Goal: Task Accomplishment & Management: Manage account settings

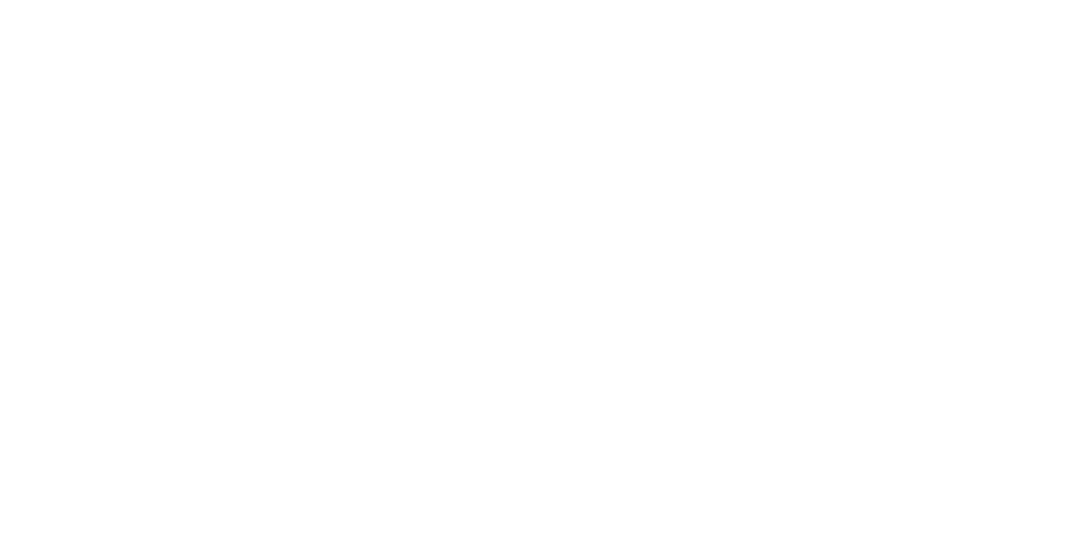
click at [1042, 3] on html at bounding box center [543, 1] width 1087 height 3
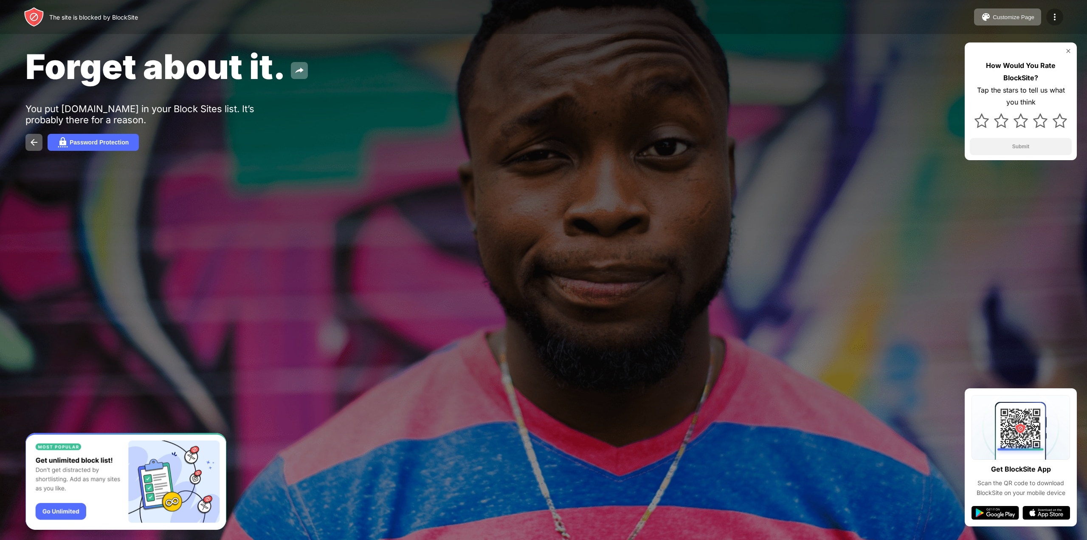
click at [1051, 14] on img at bounding box center [1055, 17] width 10 height 10
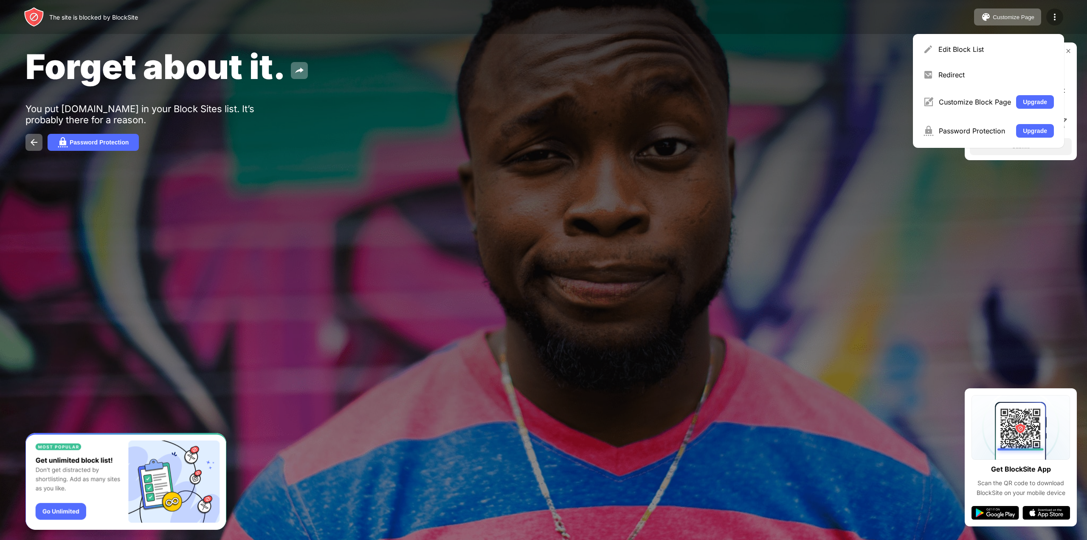
click at [1051, 14] on img at bounding box center [1055, 17] width 10 height 10
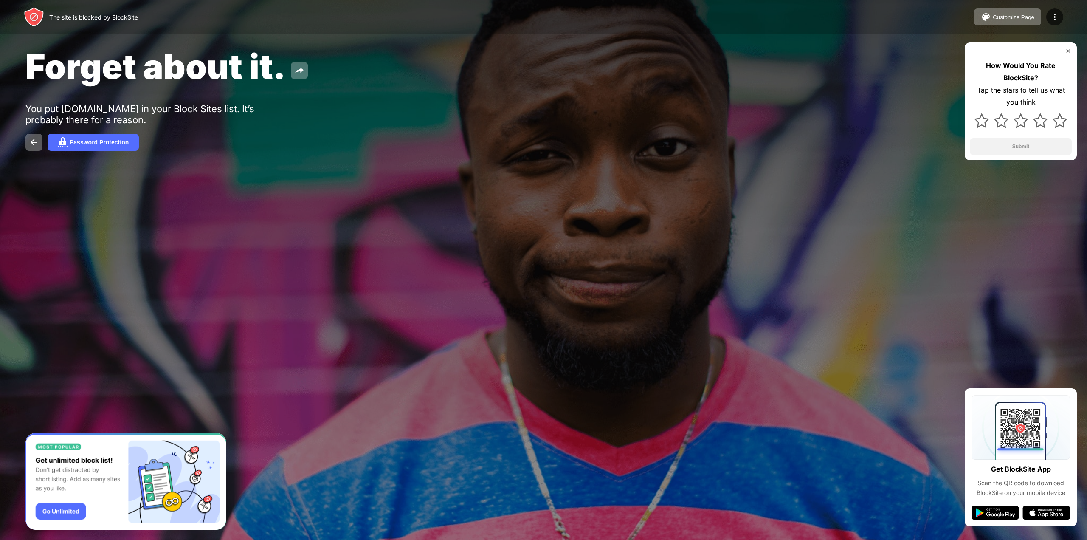
click at [34, 14] on img at bounding box center [34, 17] width 20 height 20
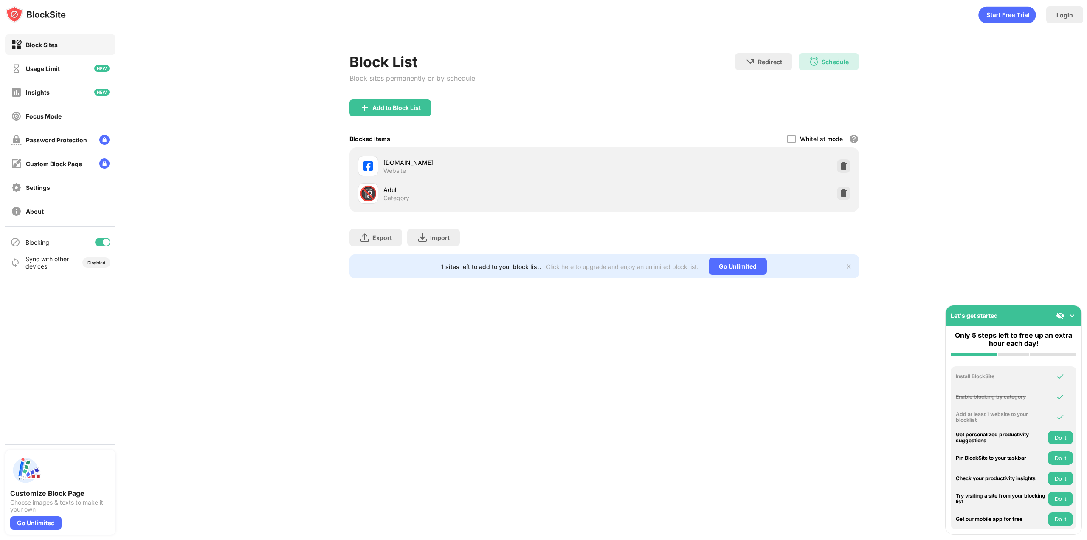
click at [590, 158] on div "[DOMAIN_NAME]" at bounding box center [493, 162] width 221 height 9
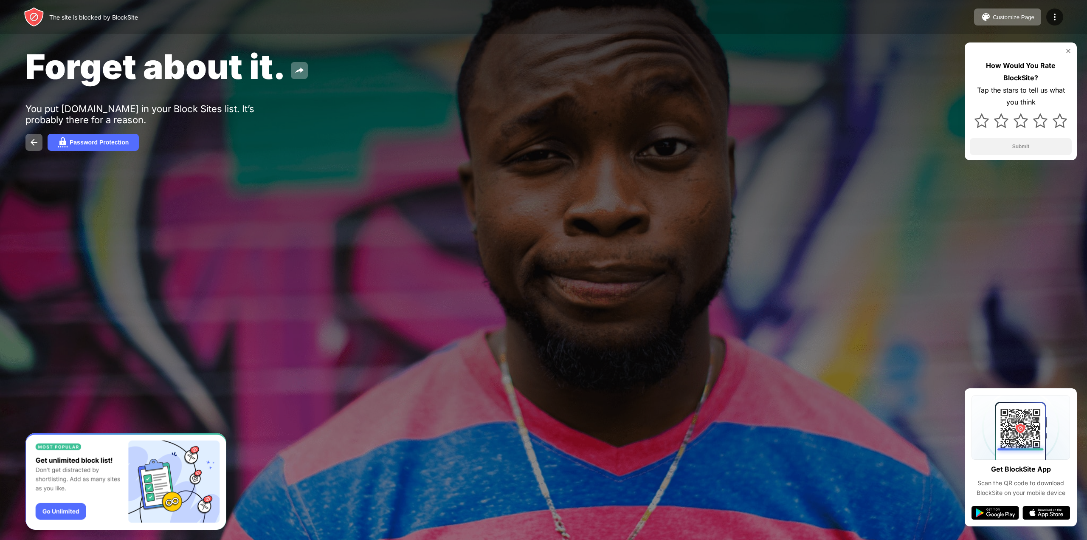
click at [742, 44] on div "Forget about it. You put facebook.com in your Block Sites list. It’s probably t…" at bounding box center [543, 98] width 1087 height 197
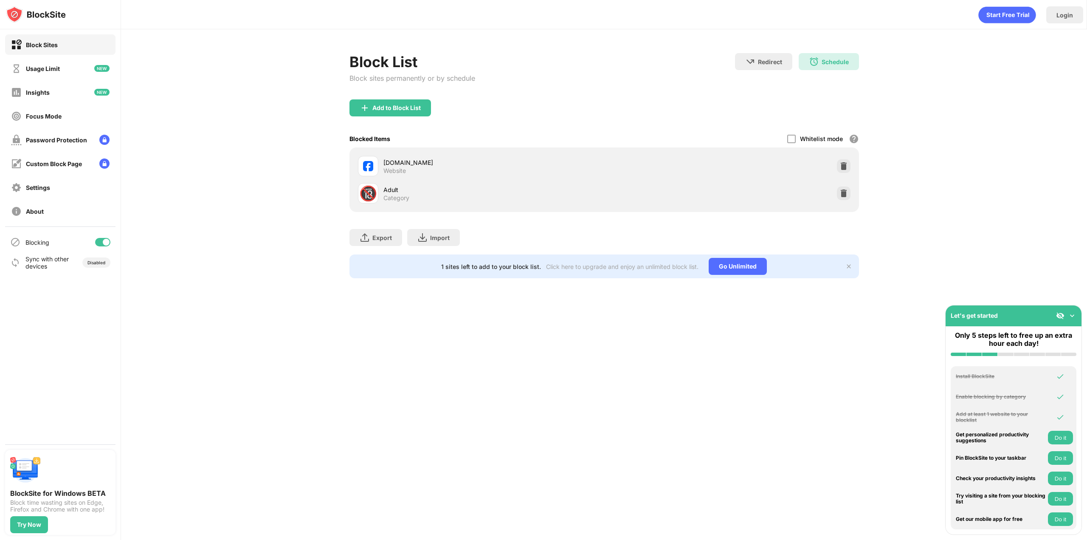
click at [104, 242] on div at bounding box center [106, 242] width 7 height 7
